Goal: Task Accomplishment & Management: Use online tool/utility

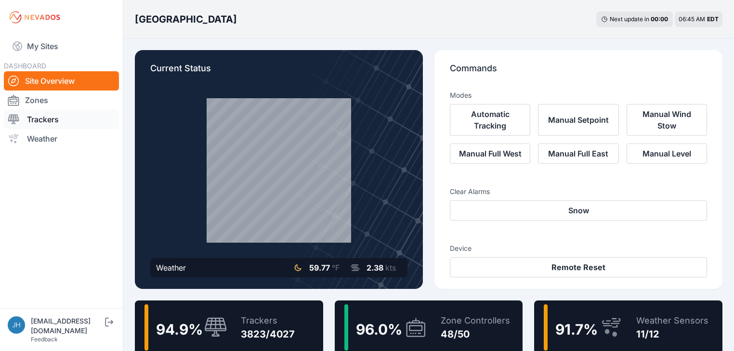
click at [44, 119] on link "Trackers" at bounding box center [61, 119] width 115 height 19
click at [54, 119] on link "Trackers" at bounding box center [61, 119] width 115 height 19
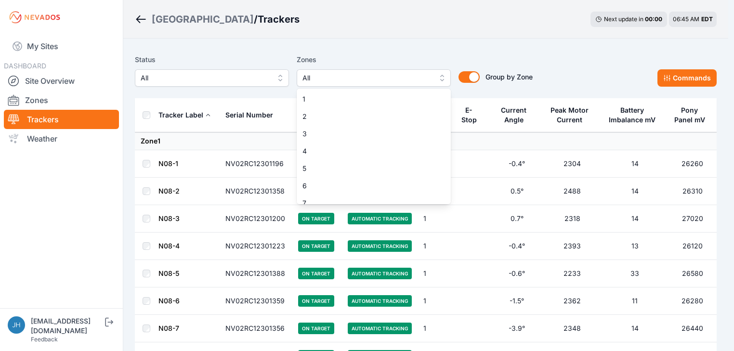
click at [358, 74] on span "All" at bounding box center [366, 78] width 129 height 12
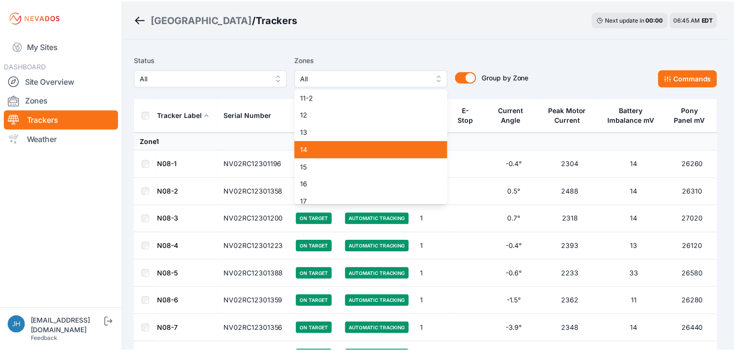
scroll to position [193, 0]
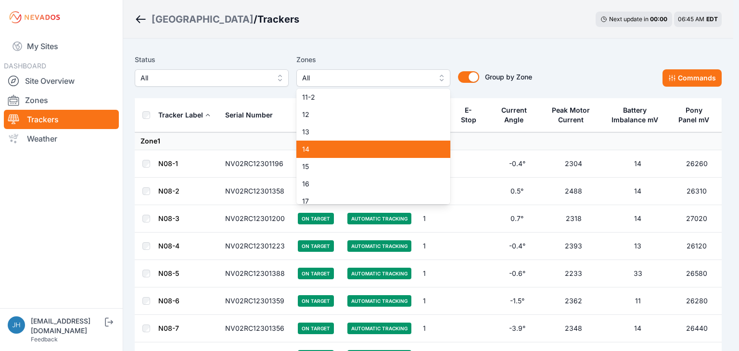
drag, startPoint x: 389, startPoint y: 154, endPoint x: 490, endPoint y: 42, distance: 150.6
click at [388, 154] on div "14" at bounding box center [374, 149] width 154 height 17
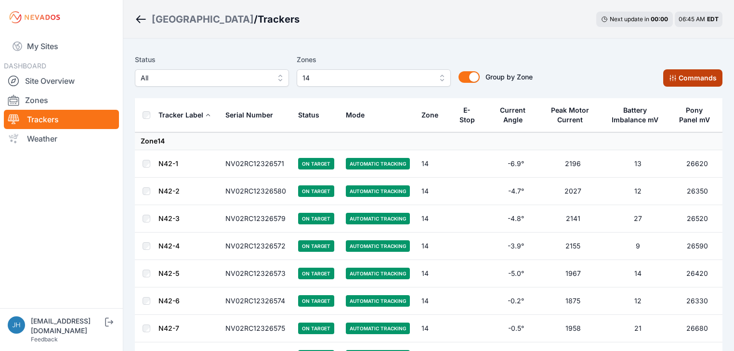
click at [685, 75] on button "Commands" at bounding box center [692, 77] width 59 height 17
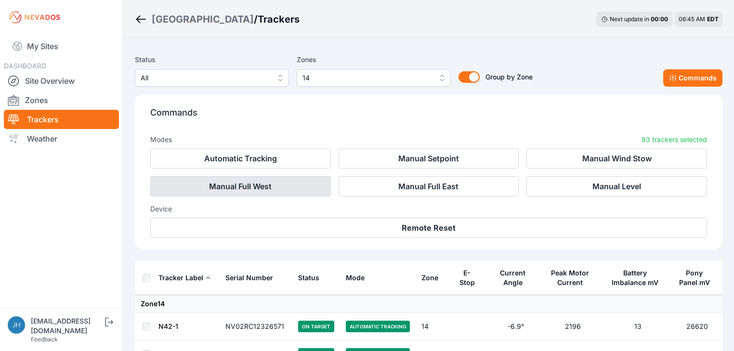
click at [268, 185] on button "Manual Full West" at bounding box center [240, 186] width 181 height 20
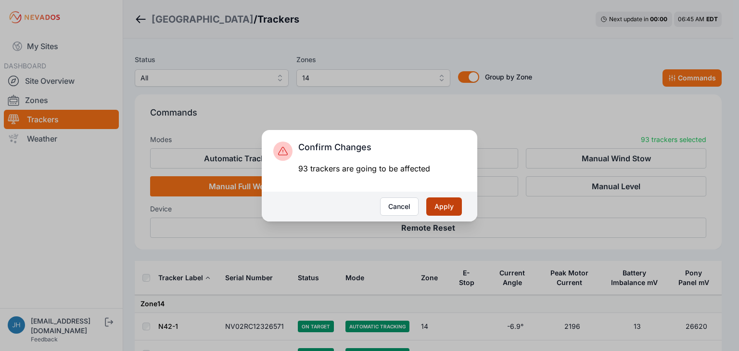
click at [446, 204] on button "Apply" at bounding box center [445, 206] width 36 height 18
